Goal: Task Accomplishment & Management: Manage account settings

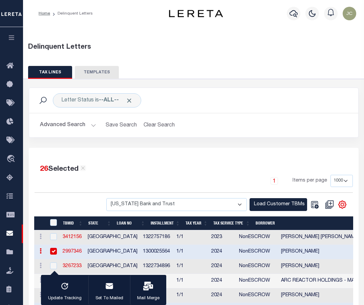
select select "1000"
select select "1085"
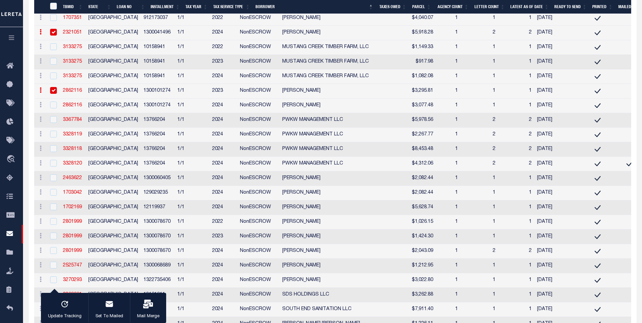
scroll to position [1619, 0]
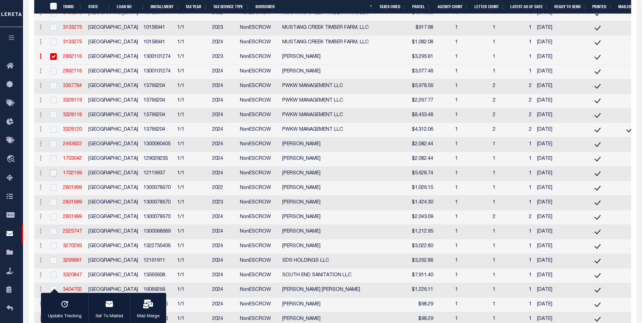
click at [54, 176] on input "checkbox" at bounding box center [53, 172] width 7 height 7
checkbox input "true"
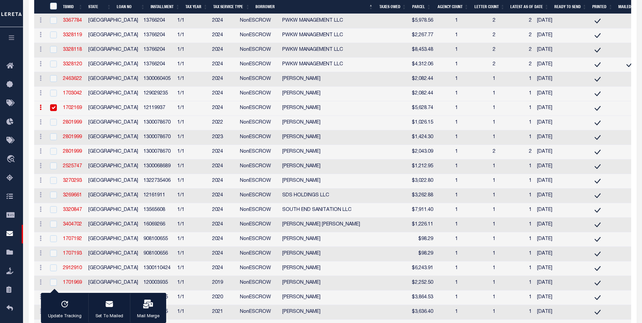
scroll to position [1687, 0]
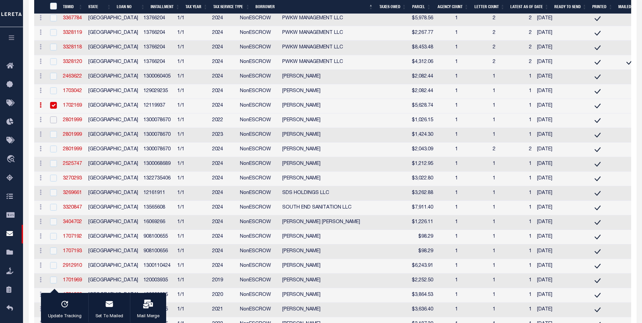
click at [55, 123] on input "checkbox" at bounding box center [53, 119] width 7 height 7
checkbox input "true"
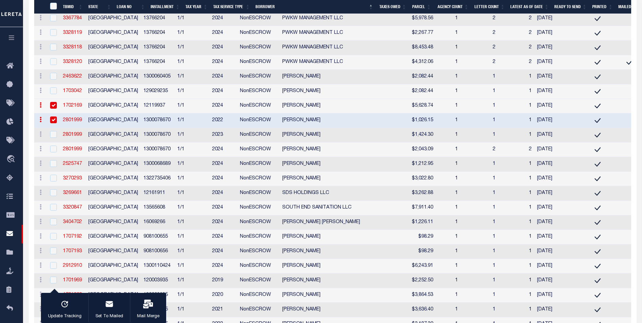
scroll to position [1721, 0]
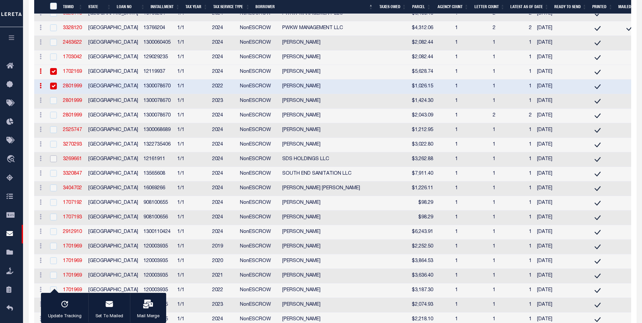
click at [55, 162] on input "checkbox" at bounding box center [53, 158] width 7 height 7
checkbox input "true"
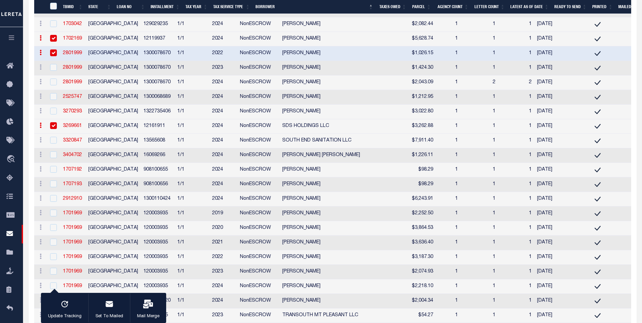
scroll to position [1754, 0]
click at [54, 143] on input "checkbox" at bounding box center [53, 139] width 7 height 7
checkbox input "true"
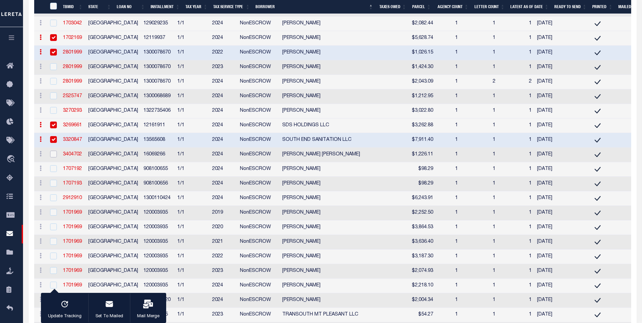
click at [54, 157] on input "checkbox" at bounding box center [53, 154] width 7 height 7
checkbox input "true"
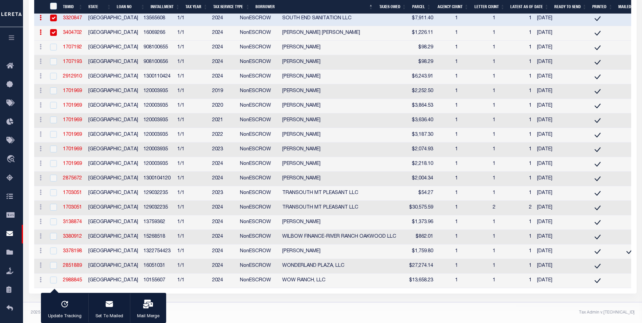
scroll to position [1923, 0]
click at [53, 283] on input "checkbox" at bounding box center [53, 279] width 7 height 7
checkbox input "true"
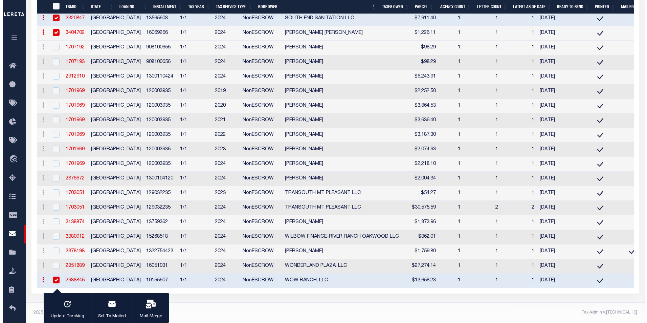
scroll to position [1933, 0]
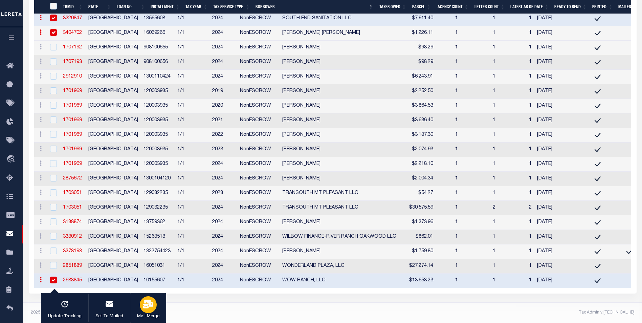
click at [146, 304] on icon "button" at bounding box center [148, 303] width 10 height 9
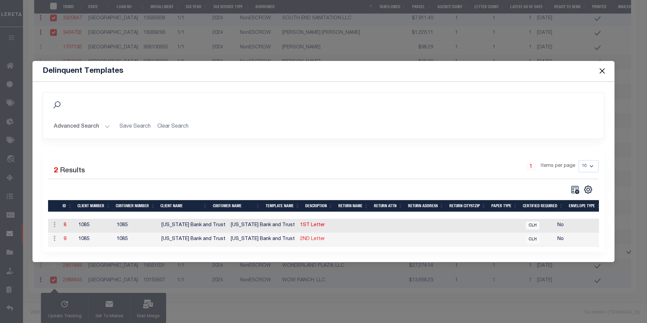
click at [300, 236] on link "2ND Letter" at bounding box center [312, 238] width 25 height 5
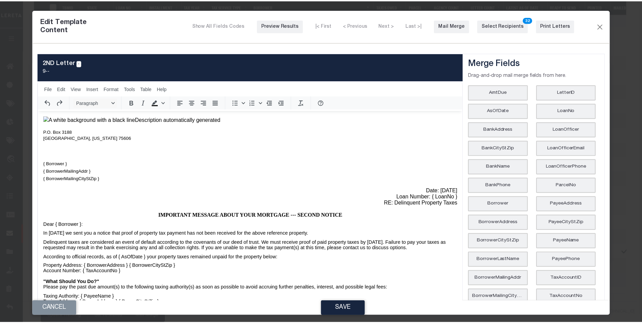
scroll to position [0, 0]
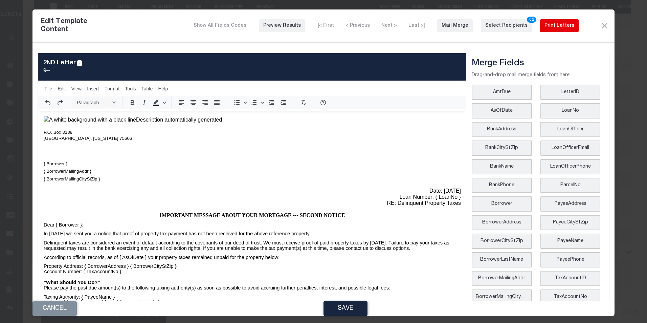
click at [363, 24] on div "Print Letters" at bounding box center [559, 25] width 30 height 7
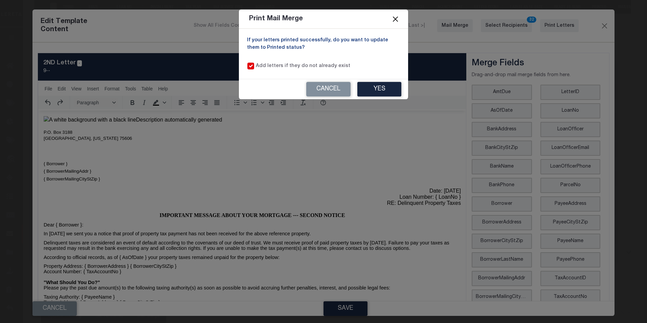
click at [363, 20] on button "Close" at bounding box center [395, 19] width 9 height 9
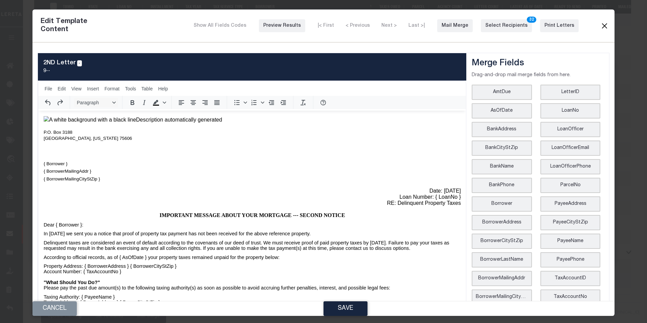
click at [363, 27] on button "Close" at bounding box center [604, 25] width 8 height 9
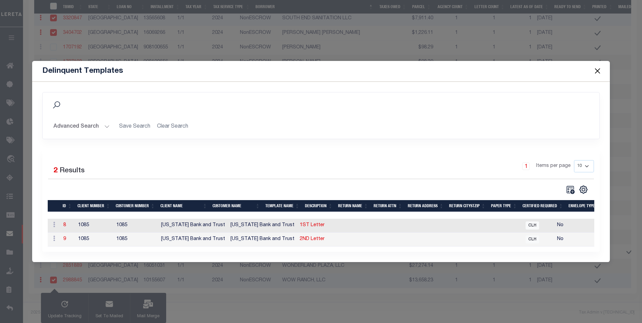
click at [363, 69] on button "Close" at bounding box center [597, 71] width 9 height 9
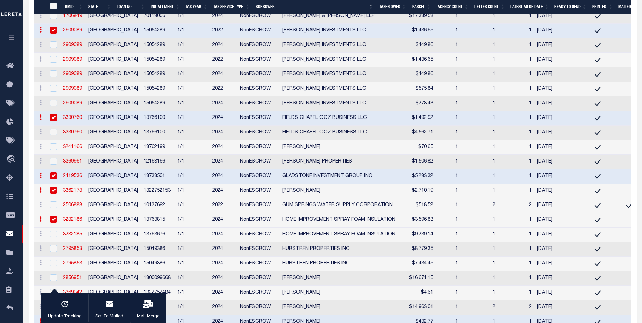
scroll to position [683, 0]
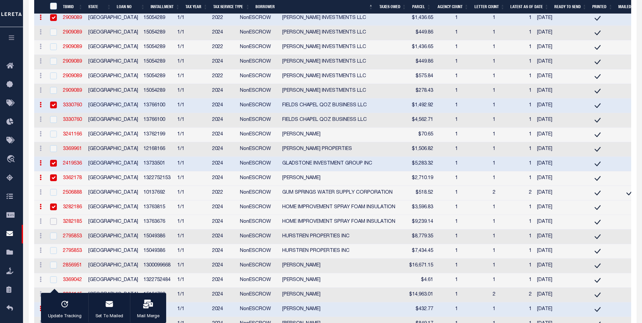
click at [54, 225] on input "checkbox" at bounding box center [53, 221] width 7 height 7
checkbox input "true"
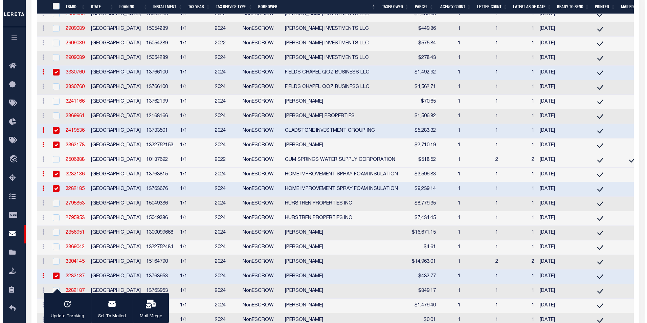
scroll to position [717, 0]
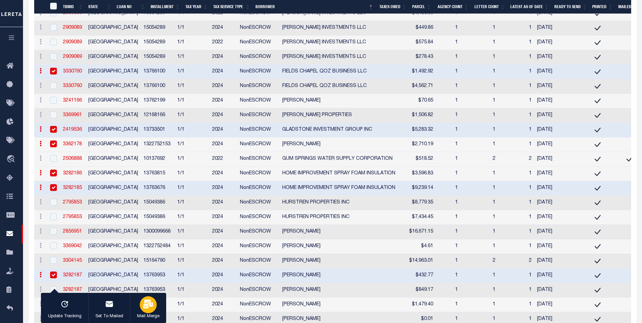
click at [147, 298] on div "button" at bounding box center [148, 304] width 17 height 17
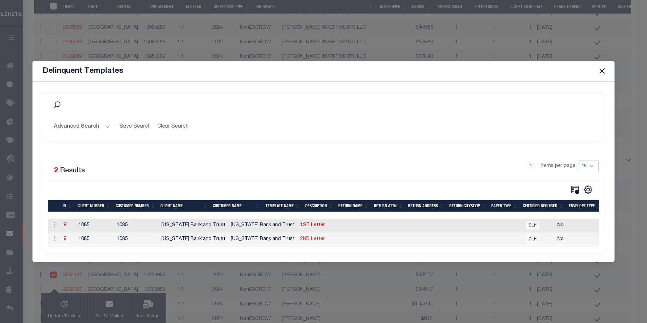
click at [300, 238] on link "2ND Letter" at bounding box center [312, 238] width 25 height 5
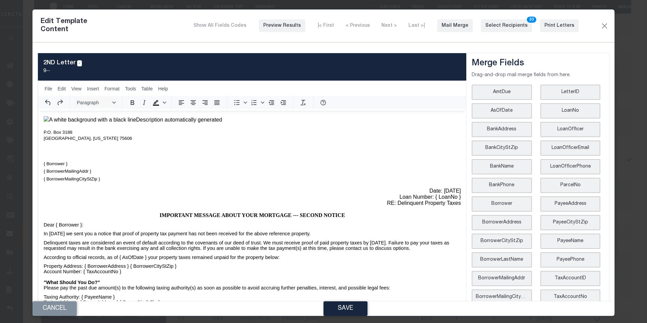
scroll to position [0, 0]
click at [363, 28] on div "Print Letters" at bounding box center [559, 25] width 30 height 7
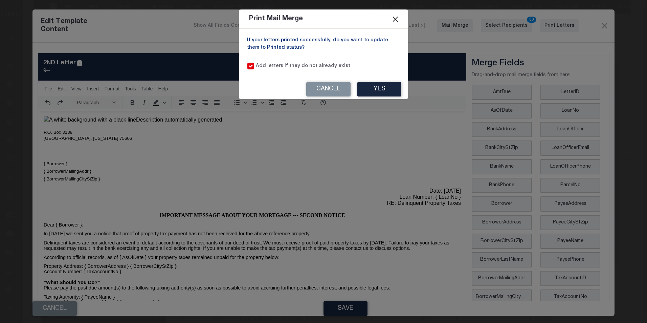
click at [363, 18] on button "Close" at bounding box center [395, 19] width 9 height 9
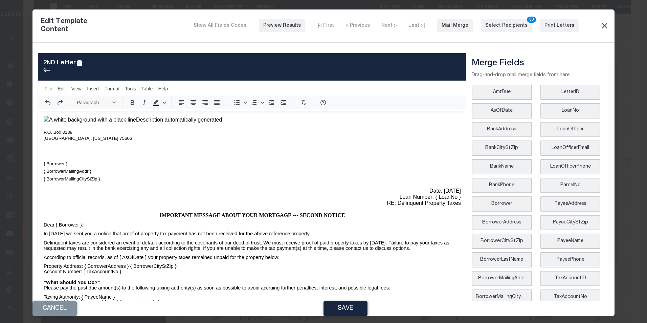
click at [363, 26] on button "Close" at bounding box center [604, 25] width 8 height 9
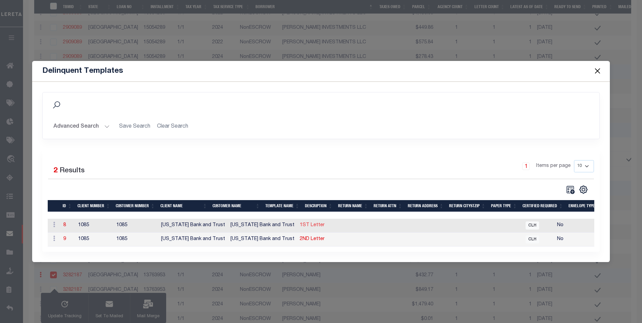
click at [300, 225] on link "1ST Letter" at bounding box center [312, 225] width 25 height 5
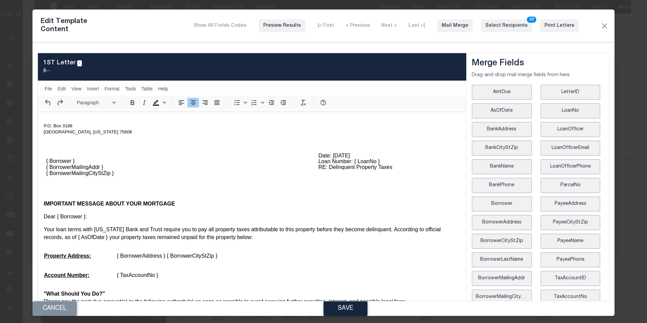
scroll to position [34, 0]
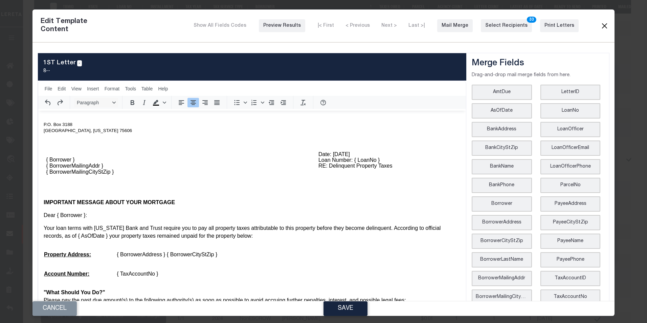
click at [363, 24] on button "Close" at bounding box center [604, 25] width 8 height 9
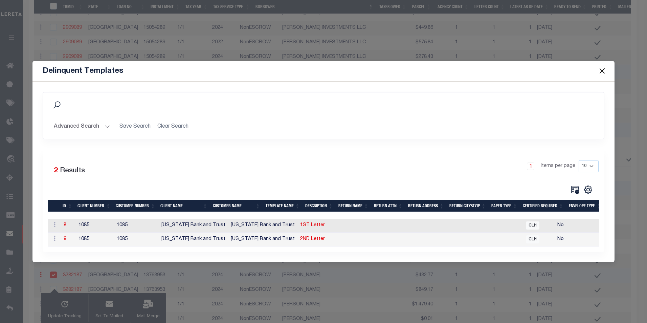
scroll to position [0, 0]
click at [300, 237] on link "2ND Letter" at bounding box center [312, 238] width 25 height 5
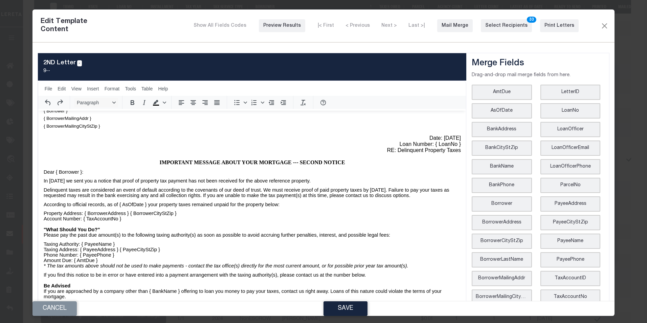
scroll to position [68, 0]
click at [70, 183] on p "In [DATE] we sent you a notice that proof of property tax payment has not been …" at bounding box center [251, 180] width 417 height 5
click at [67, 183] on p "In [DATE] we sent you a notice that proof of property tax payment has not been …" at bounding box center [251, 180] width 417 height 5
click at [131, 192] on body "P.O. [GEOGRAPHIC_DATA][US_STATE] { Borrower } { BorrowerMailingAddr } { Borrowe…" at bounding box center [251, 208] width 417 height 291
click at [71, 183] on p "In [DATE] we sent you a notice that proof of property tax payment has not been …" at bounding box center [251, 180] width 417 height 5
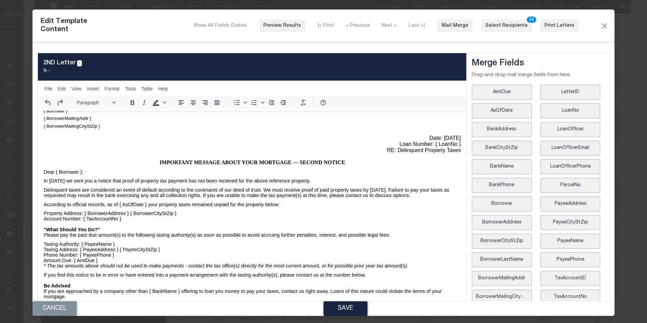
click at [68, 183] on p "In [DATE] we sent you a notice that proof of property tax payment has not been …" at bounding box center [251, 180] width 417 height 5
click at [363, 23] on button "Close" at bounding box center [604, 25] width 8 height 9
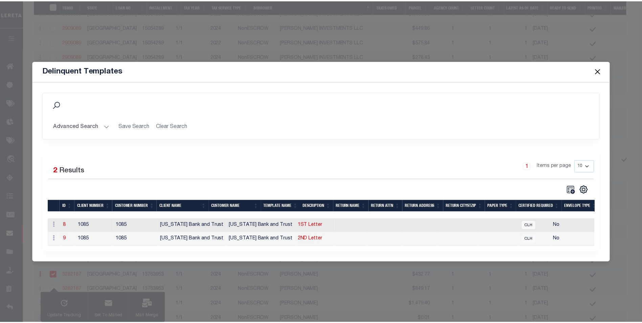
scroll to position [0, 0]
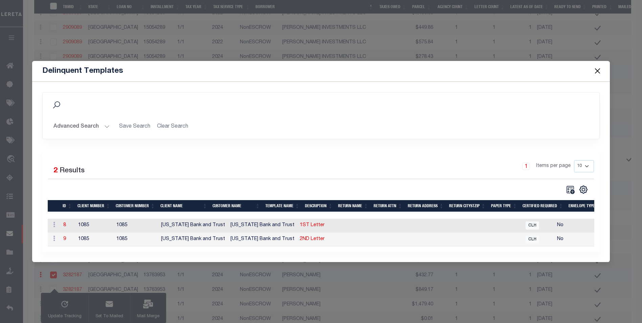
click at [363, 67] on button "Close" at bounding box center [597, 71] width 9 height 9
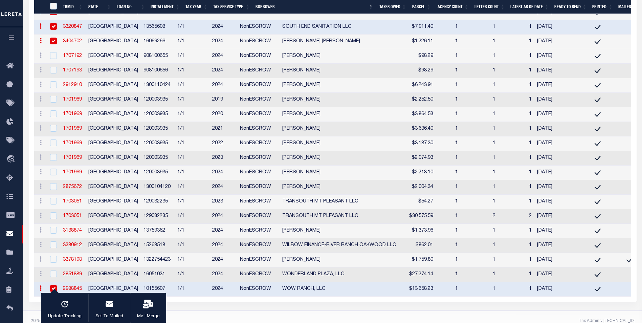
scroll to position [1933, 0]
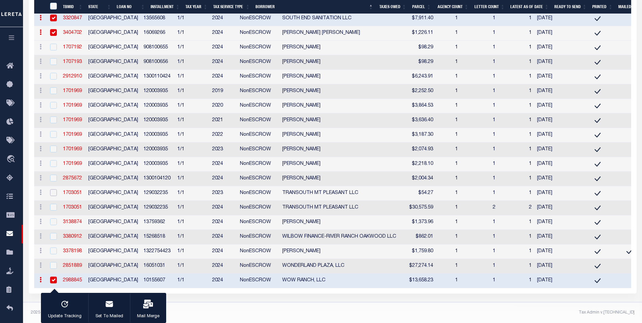
click at [54, 189] on input "checkbox" at bounding box center [53, 192] width 7 height 7
checkbox input "true"
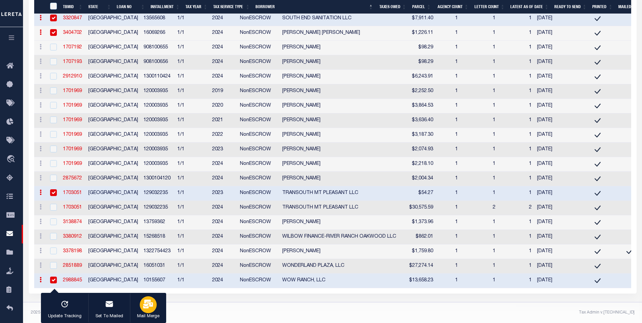
click at [150, 305] on icon "button" at bounding box center [148, 303] width 10 height 9
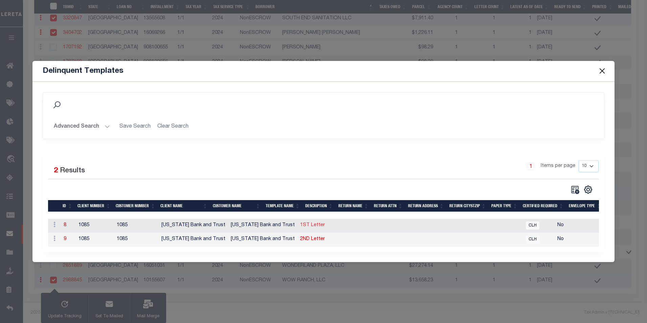
click at [300, 223] on link "1ST Letter" at bounding box center [312, 225] width 25 height 5
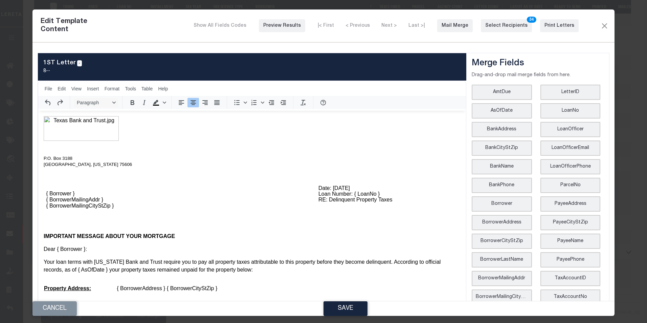
scroll to position [0, 0]
click at [363, 25] on button "Close" at bounding box center [604, 25] width 8 height 9
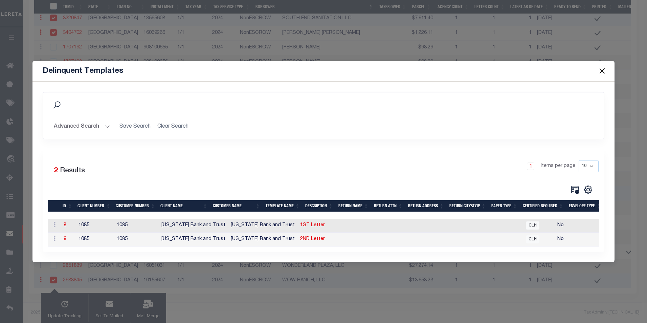
click at [363, 68] on button "Close" at bounding box center [601, 71] width 9 height 9
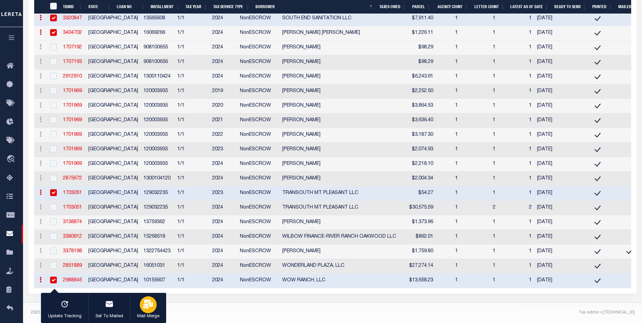
click at [150, 305] on icon "button" at bounding box center [148, 303] width 10 height 9
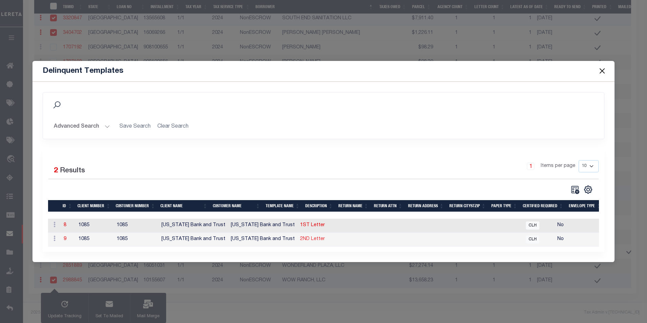
click at [300, 237] on link "2ND Letter" at bounding box center [312, 238] width 25 height 5
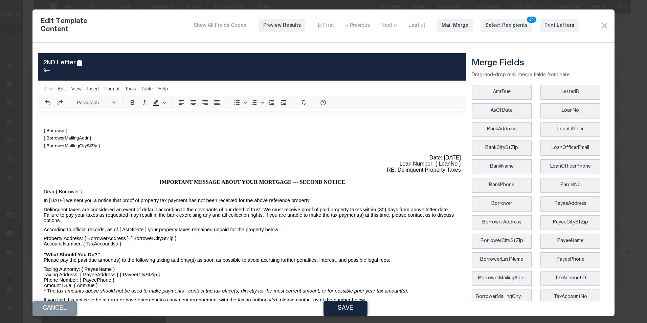
scroll to position [34, 0]
click at [363, 26] on div "Print Letters" at bounding box center [559, 25] width 30 height 7
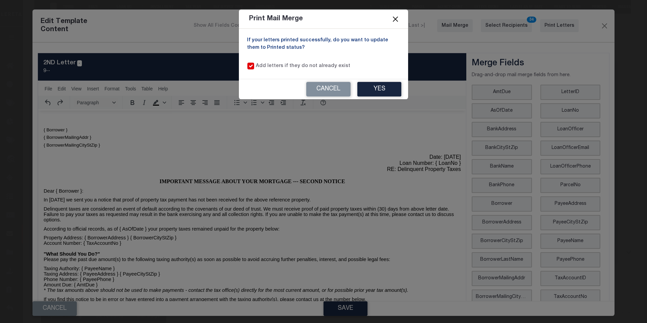
click at [363, 19] on button "Close" at bounding box center [395, 19] width 9 height 9
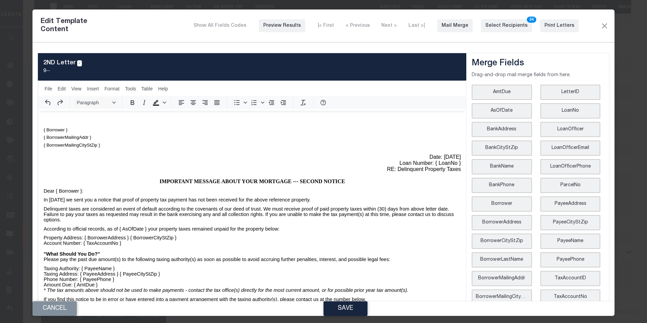
click at [80, 202] on p "In [DATE] we sent you a notice that proof of property tax payment has not been …" at bounding box center [251, 199] width 417 height 5
drag, startPoint x: 69, startPoint y: 224, endPoint x: 48, endPoint y: 222, distance: 21.1
click at [48, 202] on p "In [DATE] we sent you a notice that proof of property tax payment has not been …" at bounding box center [251, 199] width 417 height 5
click at [346, 305] on button "Save" at bounding box center [345, 308] width 44 height 15
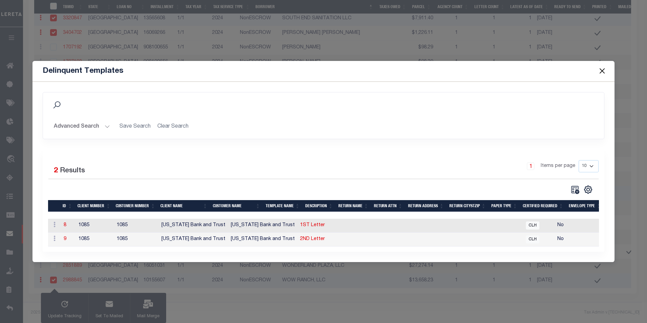
scroll to position [0, 0]
click at [300, 236] on link "2ND Letter" at bounding box center [312, 238] width 25 height 5
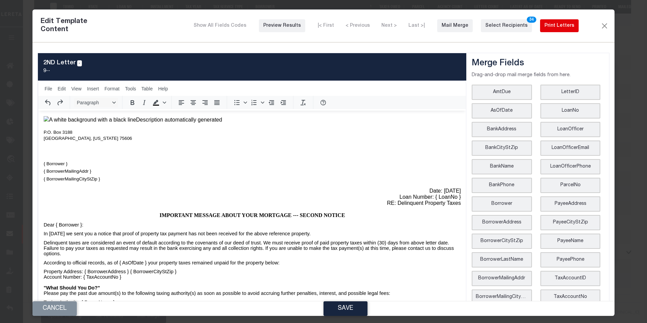
click at [363, 27] on div "Print Letters" at bounding box center [559, 25] width 30 height 7
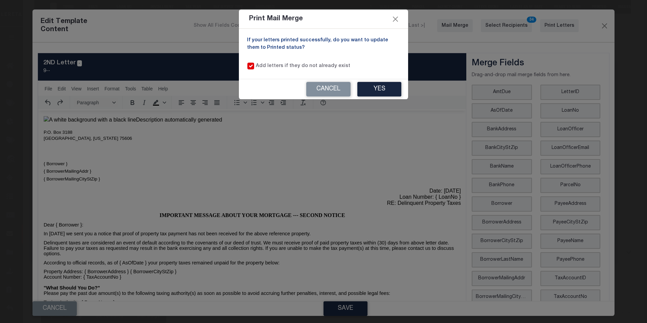
drag, startPoint x: 385, startPoint y: 93, endPoint x: 243, endPoint y: 225, distance: 193.2
click at [243, 225] on div "Print Mail Merge If your letters printed successfully, do you want to update th…" at bounding box center [323, 161] width 647 height 323
click at [363, 84] on button "Yes" at bounding box center [379, 89] width 44 height 15
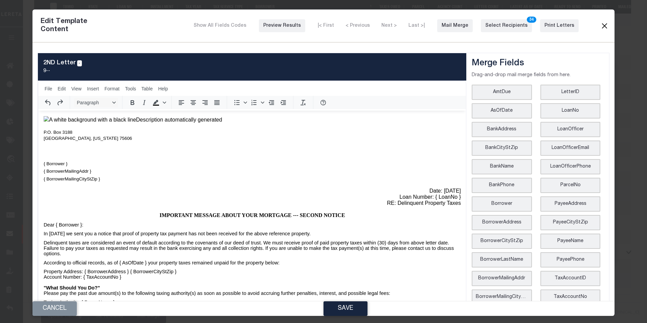
click at [363, 25] on button "Close" at bounding box center [604, 25] width 8 height 9
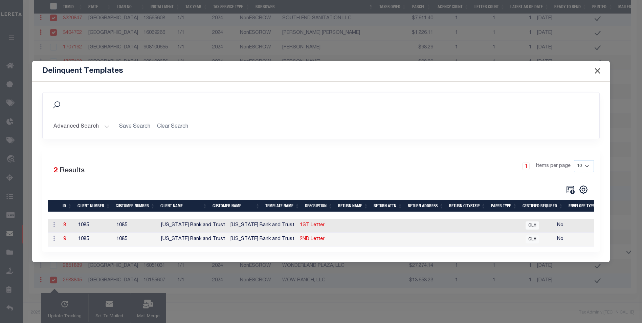
click at [363, 68] on button "Close" at bounding box center [597, 71] width 9 height 9
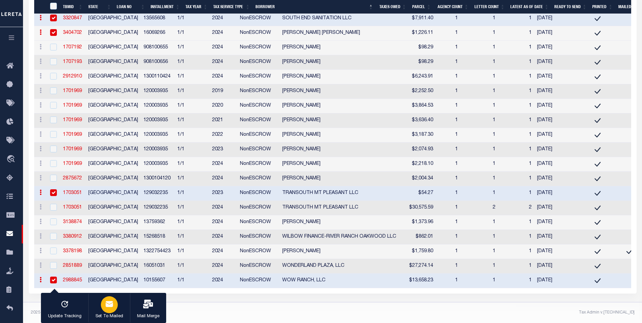
click at [97, 303] on button "Set To Mailed" at bounding box center [109, 308] width 42 height 30
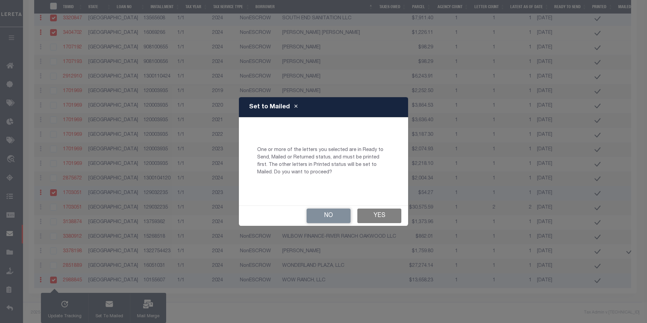
click at [363, 213] on button "Yes" at bounding box center [379, 215] width 44 height 15
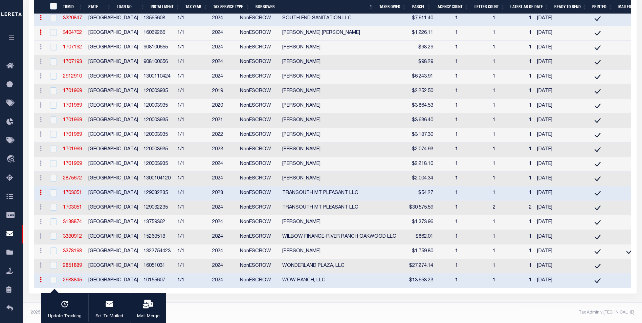
checkbox input "false"
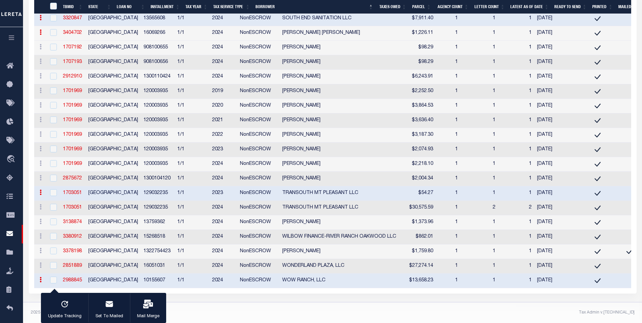
checkbox input "false"
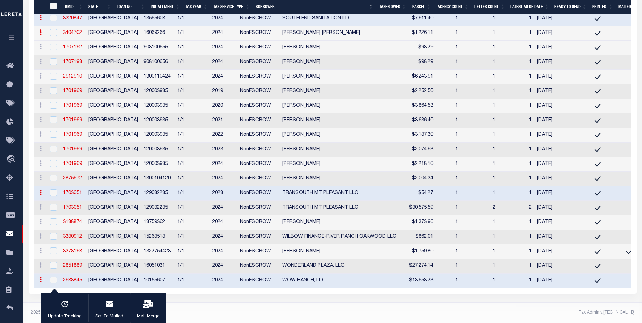
checkbox input "false"
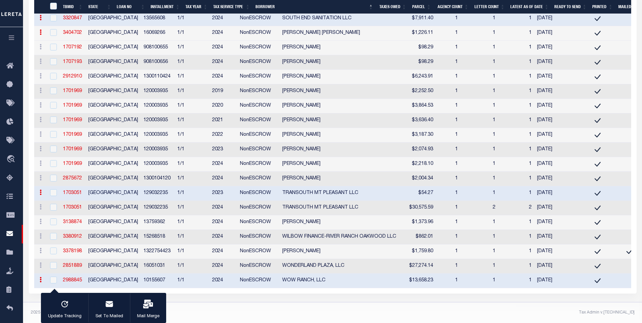
checkbox input "false"
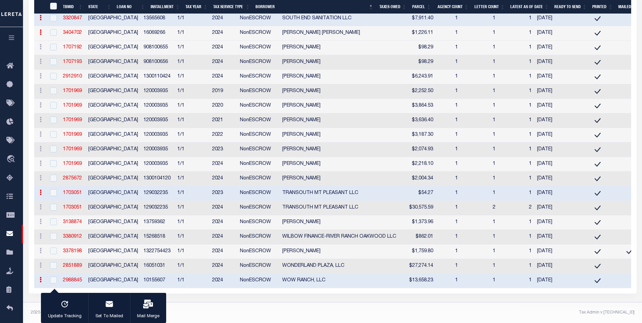
checkbox input "false"
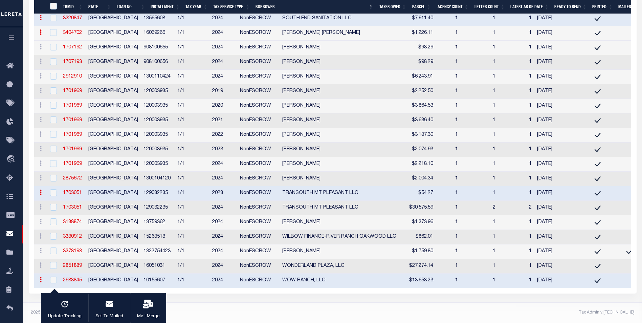
checkbox input "false"
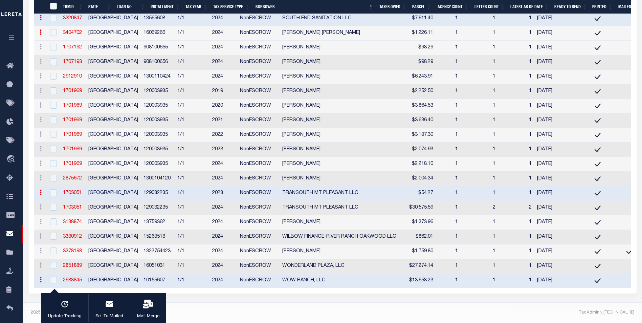
checkbox input "false"
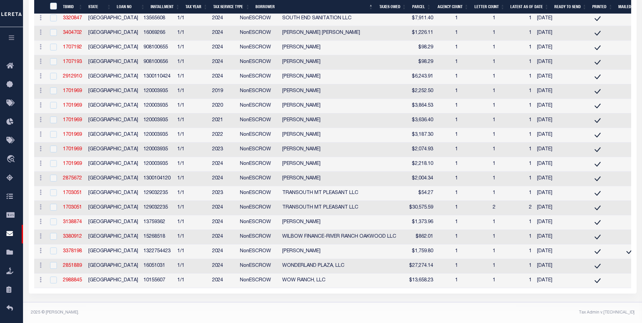
click at [165, 305] on footer "2025 © [PERSON_NAME]. Tax Admin v.[TECHNICAL_ID]" at bounding box center [332, 312] width 619 height 20
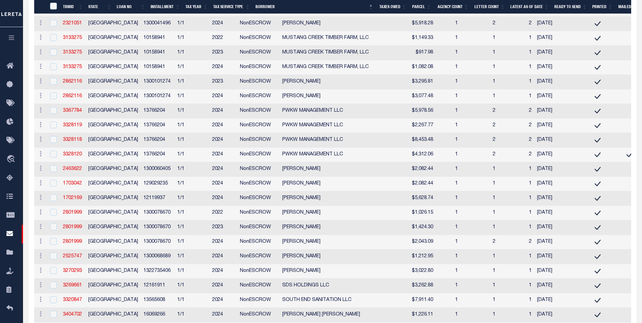
scroll to position [1583, 0]
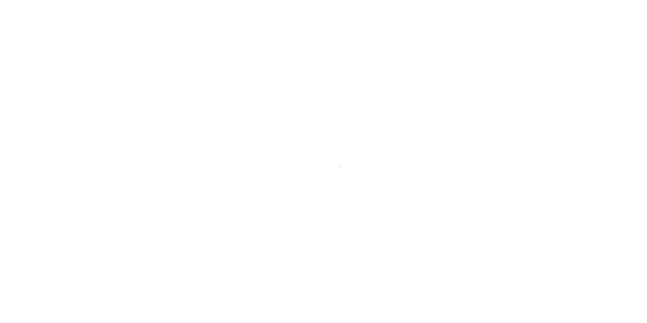
scroll to position [7, 0]
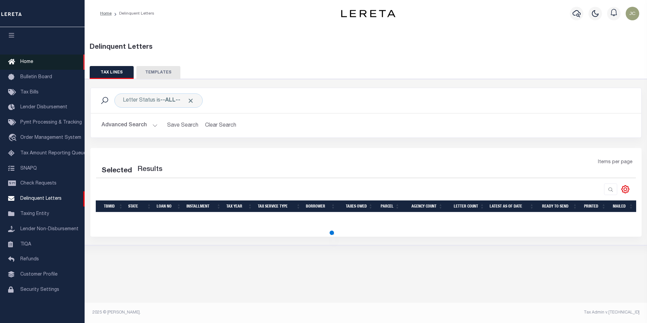
click at [37, 59] on link "Home" at bounding box center [42, 61] width 85 height 15
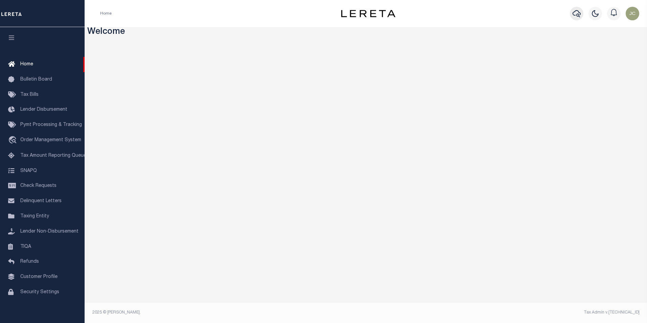
click at [574, 11] on icon "button" at bounding box center [576, 13] width 8 height 8
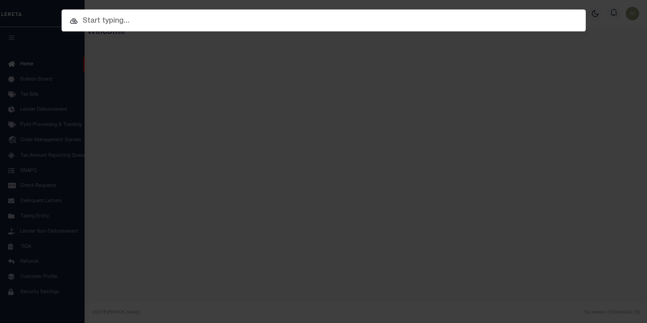
click at [330, 24] on input "text" at bounding box center [324, 21] width 524 height 12
paste input "129032235"
type input "129032235"
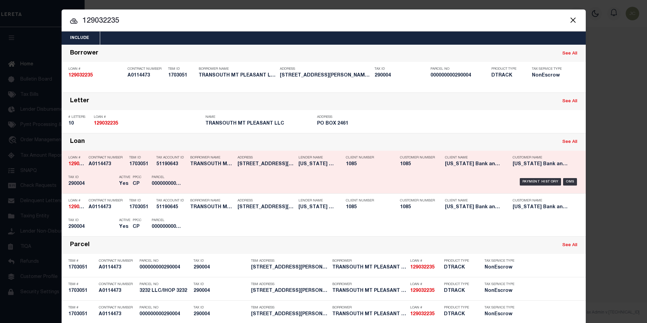
scroll to position [34, 0]
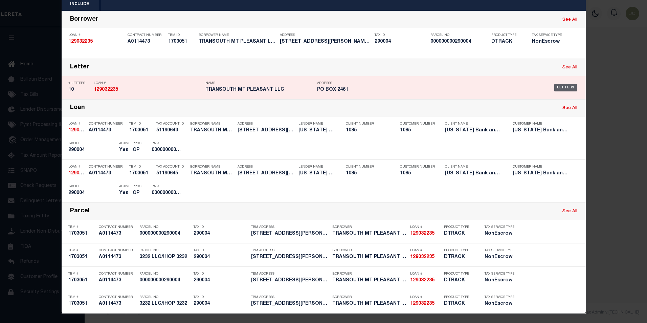
click at [567, 86] on div "Letters" at bounding box center [565, 87] width 23 height 7
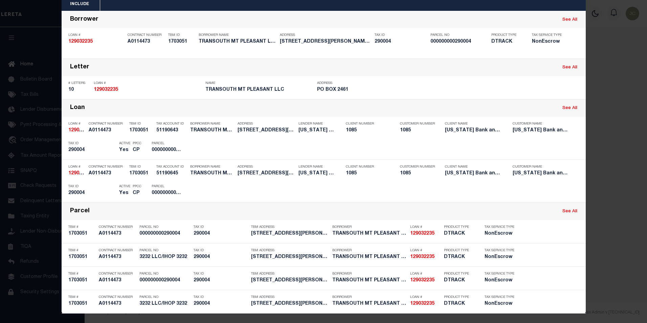
scroll to position [0, 0]
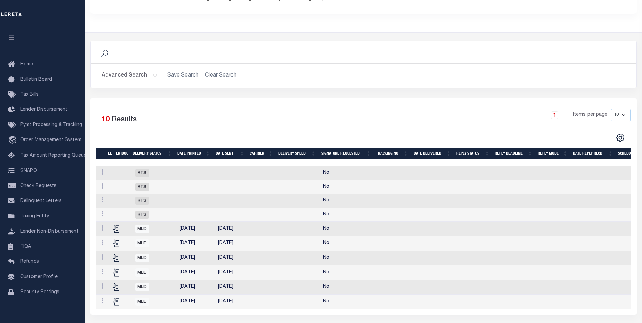
scroll to position [135, 0]
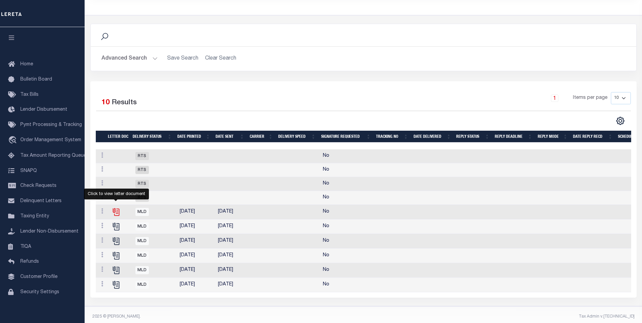
click at [116, 213] on icon "" at bounding box center [115, 210] width 5 height 5
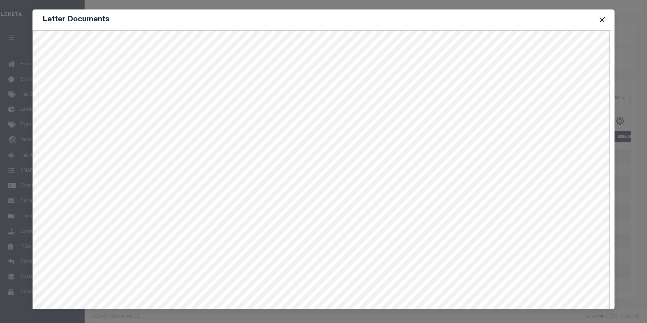
click at [604, 23] on button "Close" at bounding box center [601, 19] width 9 height 9
